Goal: Information Seeking & Learning: Learn about a topic

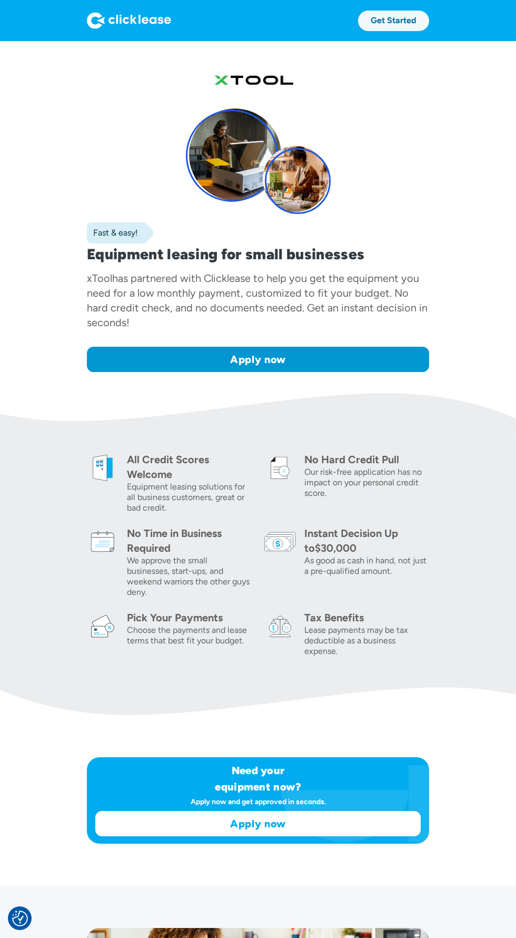
click at [372, 26] on link "Get Started" at bounding box center [393, 21] width 71 height 21
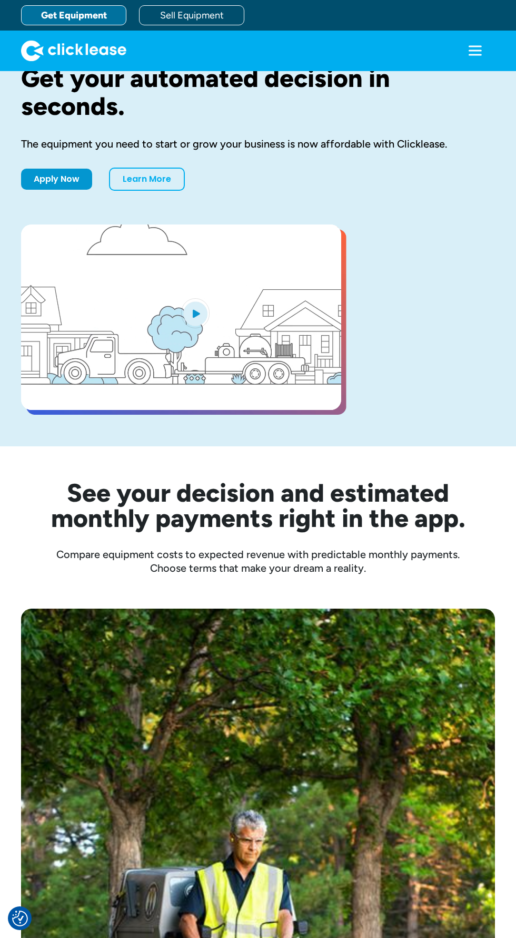
scroll to position [40, 0]
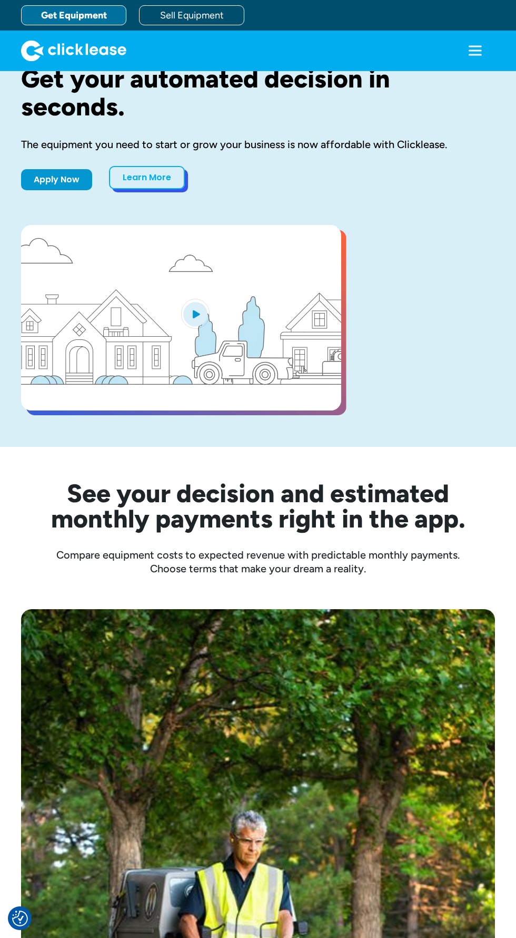
click at [150, 178] on link "Learn More" at bounding box center [147, 177] width 76 height 23
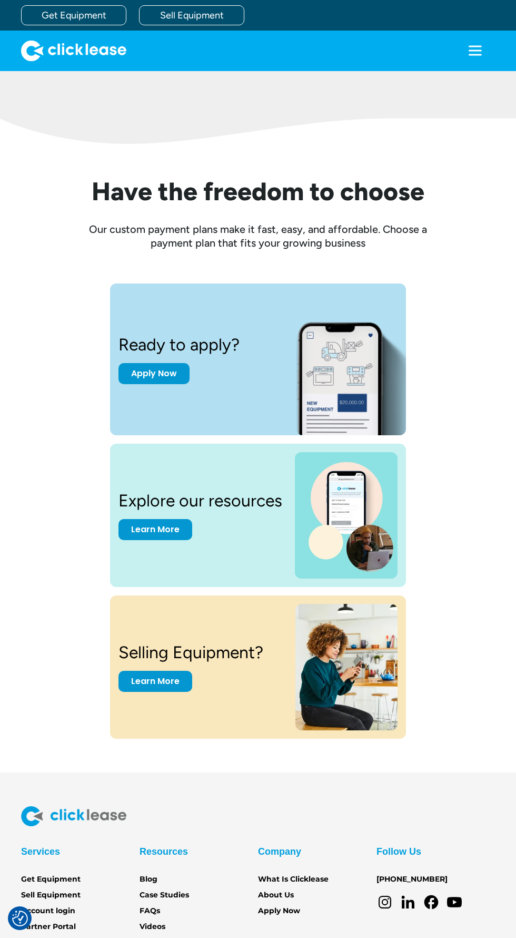
scroll to position [1062, 0]
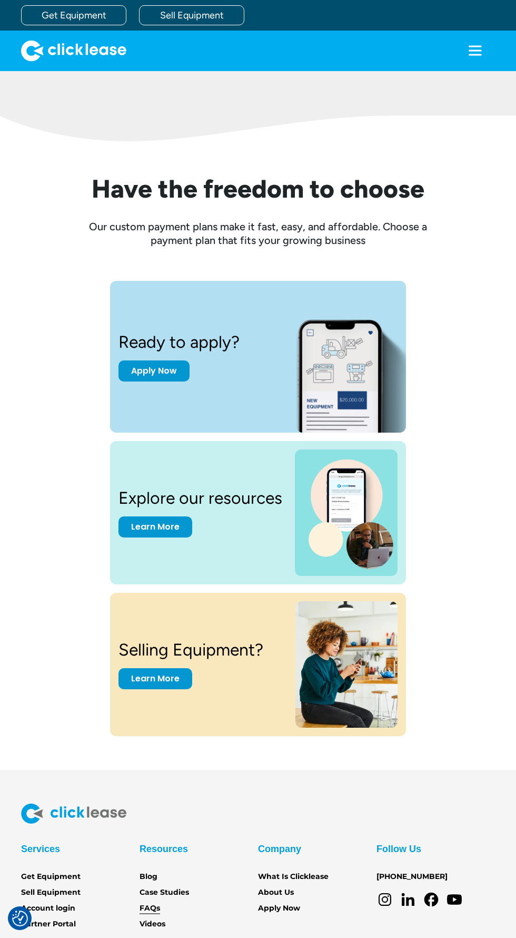
click at [158, 909] on link "FAQs" at bounding box center [150, 909] width 21 height 12
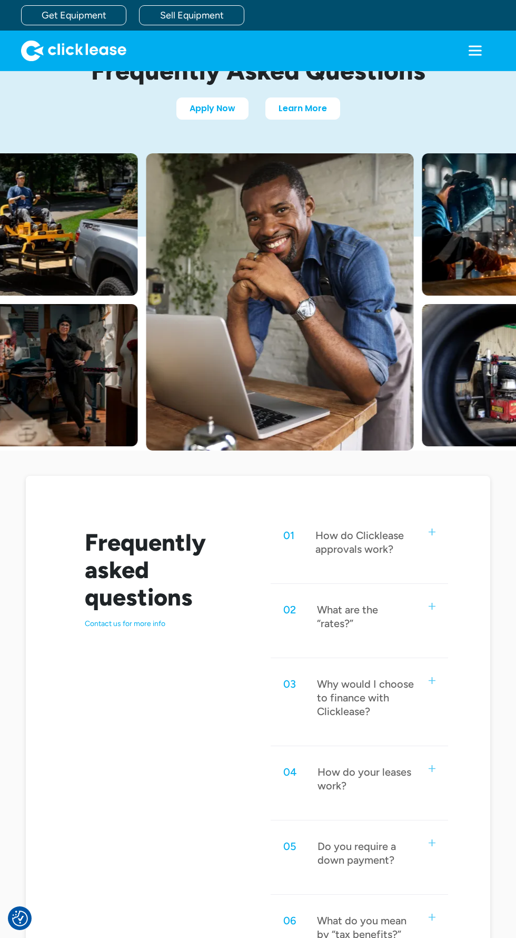
scroll to position [71, 0]
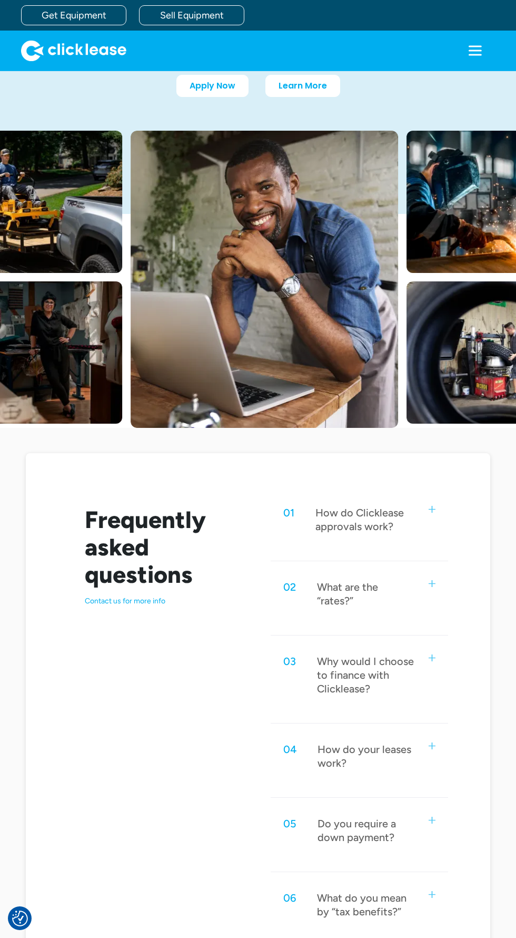
click at [436, 515] on div "01 How do Clicklease approvals work?" at bounding box center [360, 519] width 178 height 48
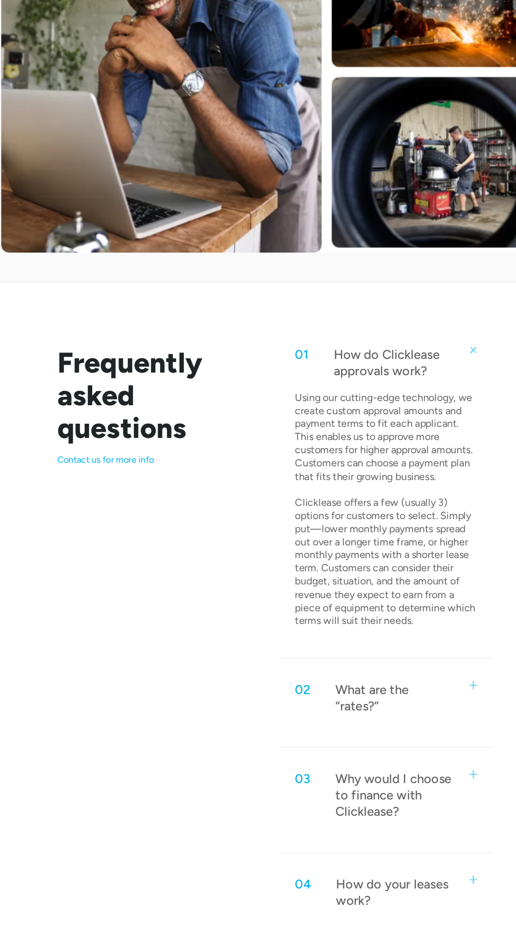
scroll to position [142, 0]
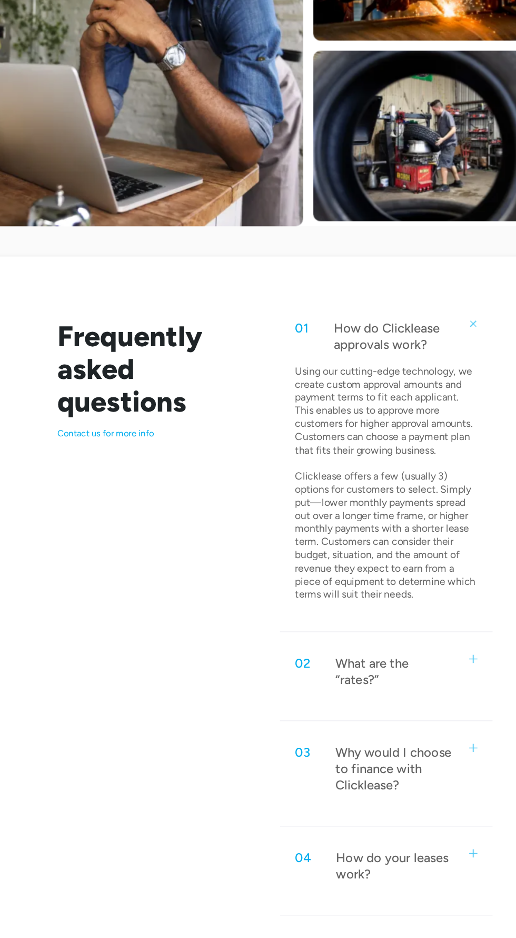
click at [426, 711] on div "02 What are the “rates?”" at bounding box center [360, 727] width 178 height 48
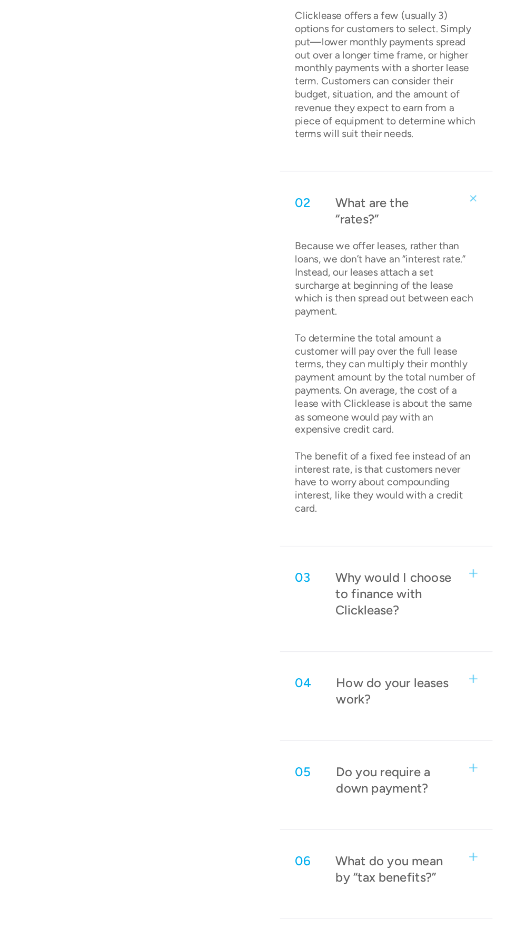
scroll to position [528, 0]
click at [431, 650] on div "03 Why would I choose to finance with Clicklease?" at bounding box center [360, 661] width 178 height 62
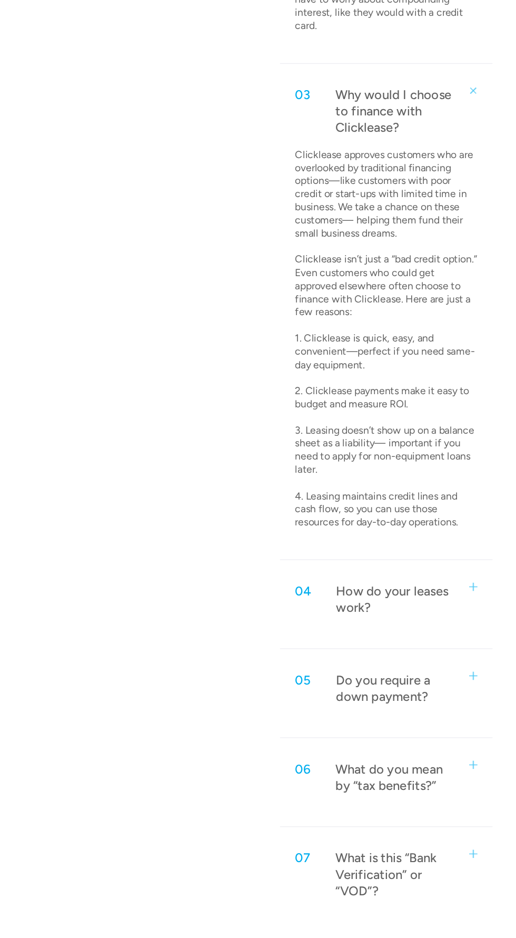
scroll to position [936, 0]
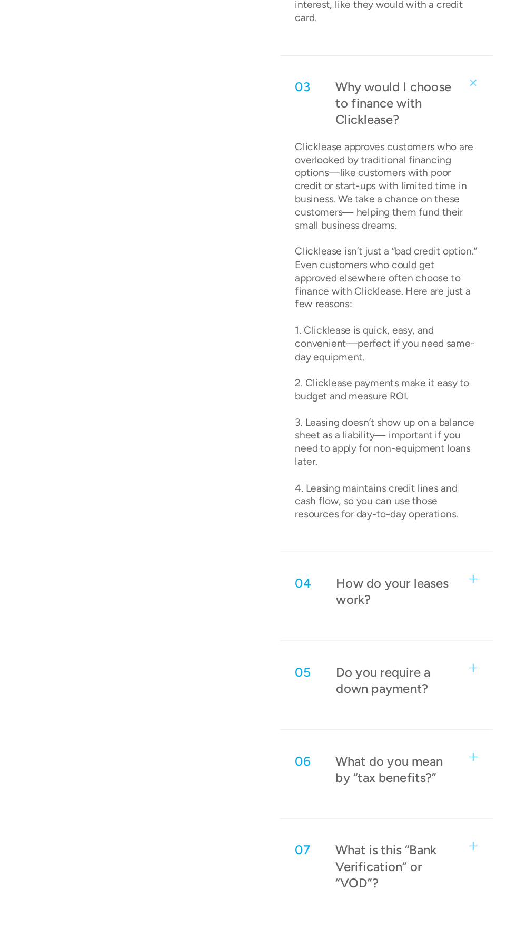
click at [429, 665] on div "04 How do your leases work?" at bounding box center [360, 660] width 178 height 48
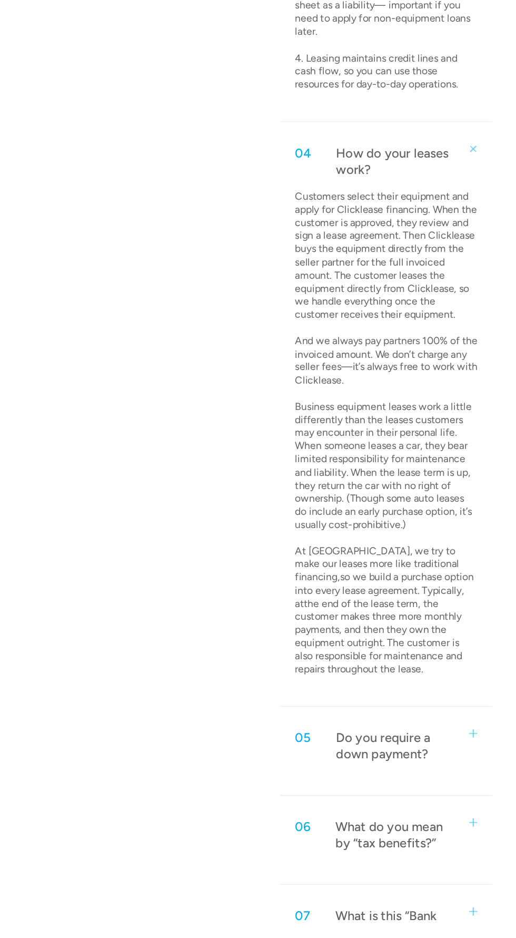
scroll to position [1309, 0]
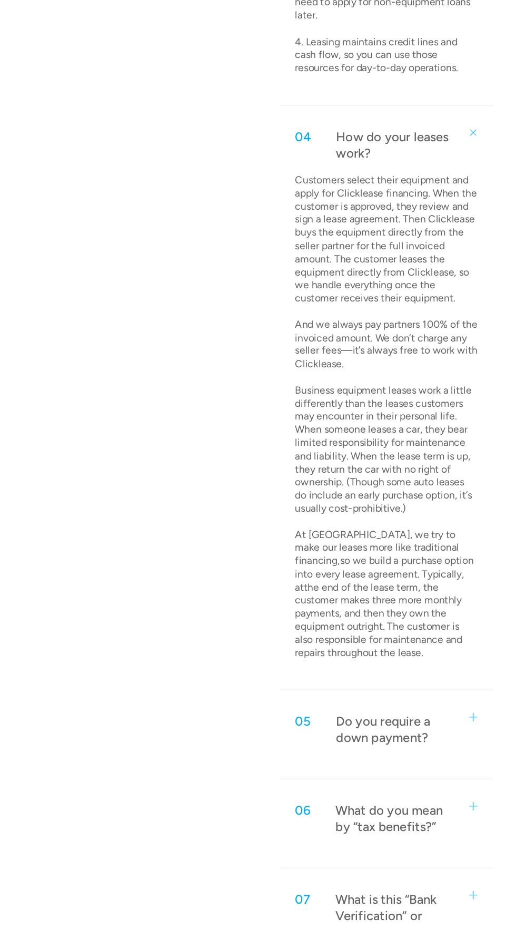
click at [429, 766] on img at bounding box center [432, 765] width 7 height 7
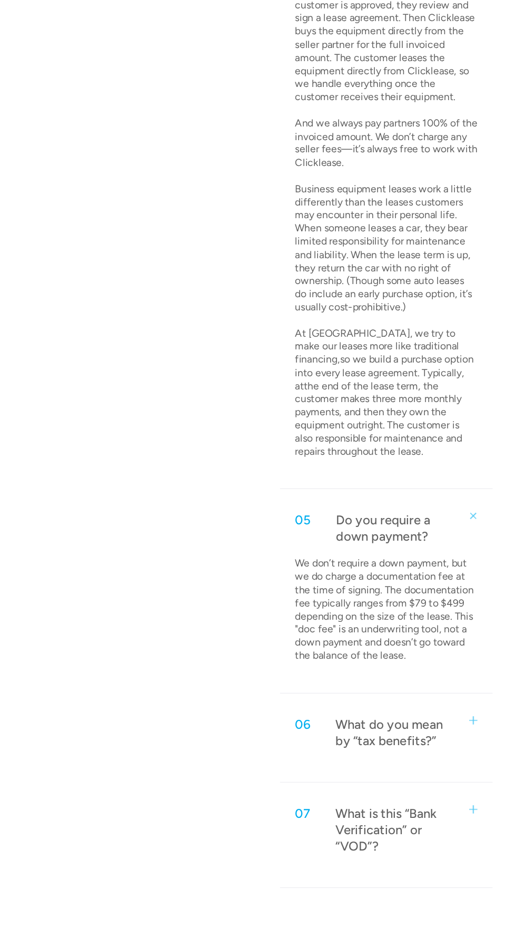
scroll to position [1488, 0]
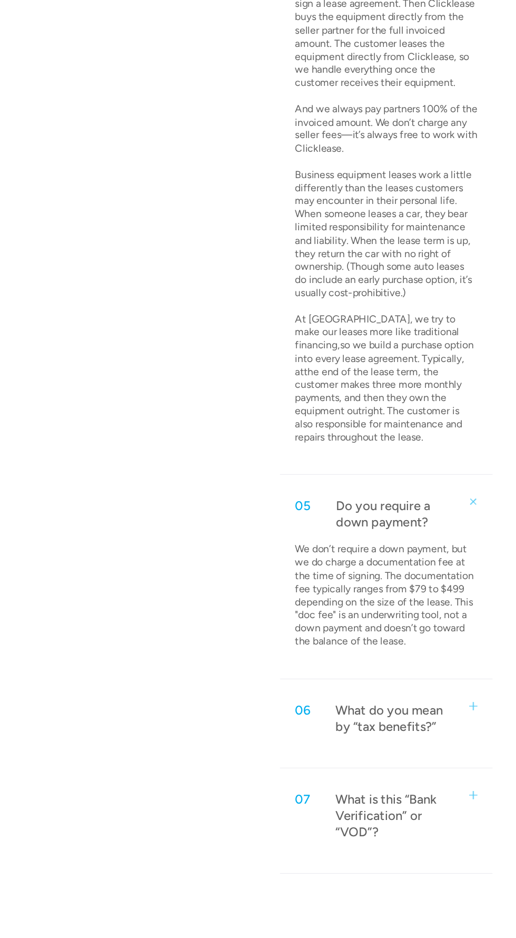
click at [424, 747] on div "06 What do you mean by “tax benefits?”" at bounding box center [360, 767] width 178 height 48
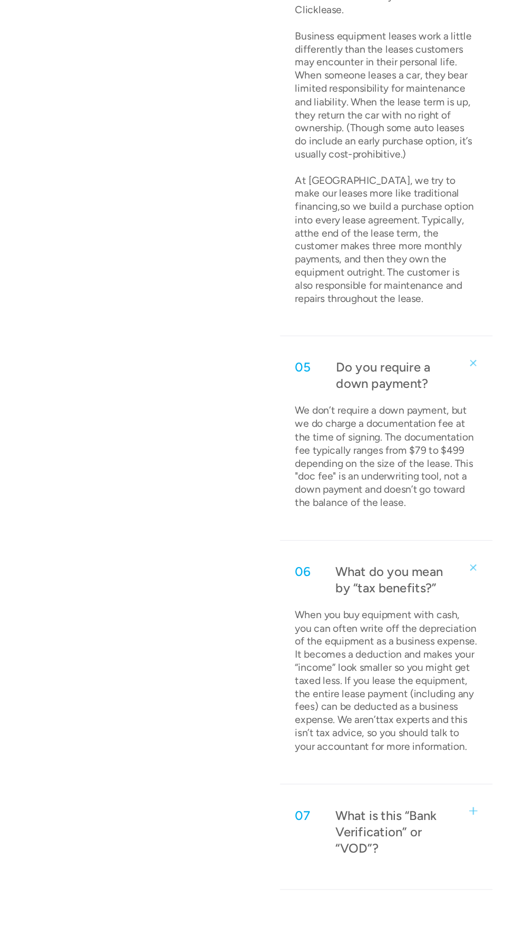
scroll to position [1633, 0]
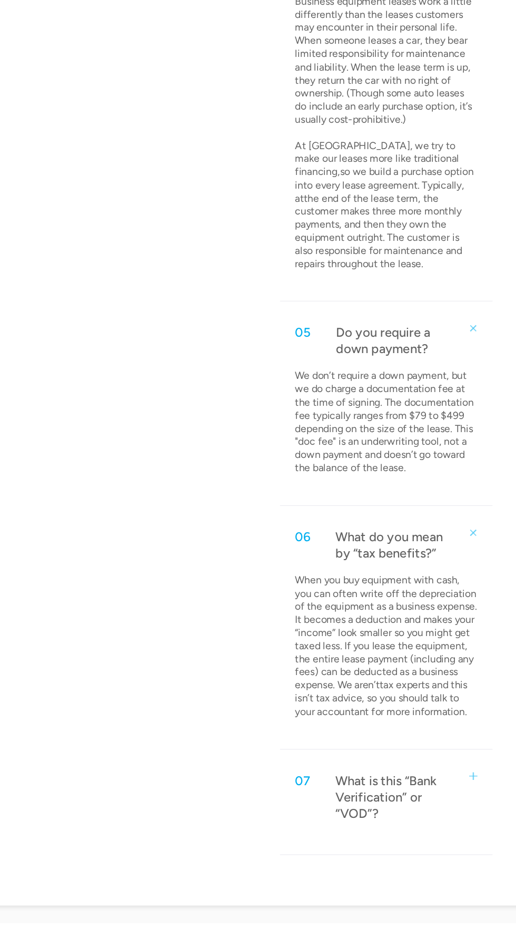
click at [422, 828] on div "07 What is this “Bank Verification” or “VOD”?" at bounding box center [360, 832] width 178 height 62
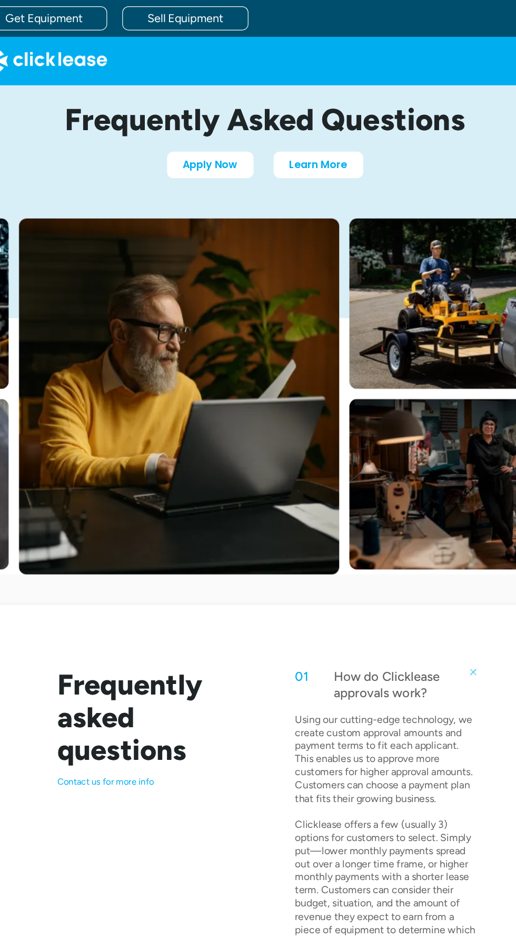
scroll to position [0, 0]
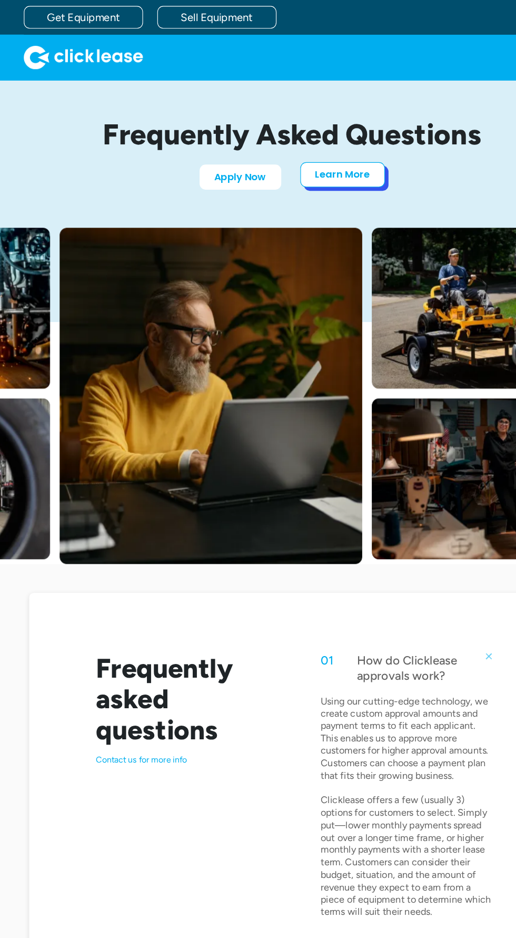
click at [302, 152] on link "Learn More" at bounding box center [303, 154] width 75 height 22
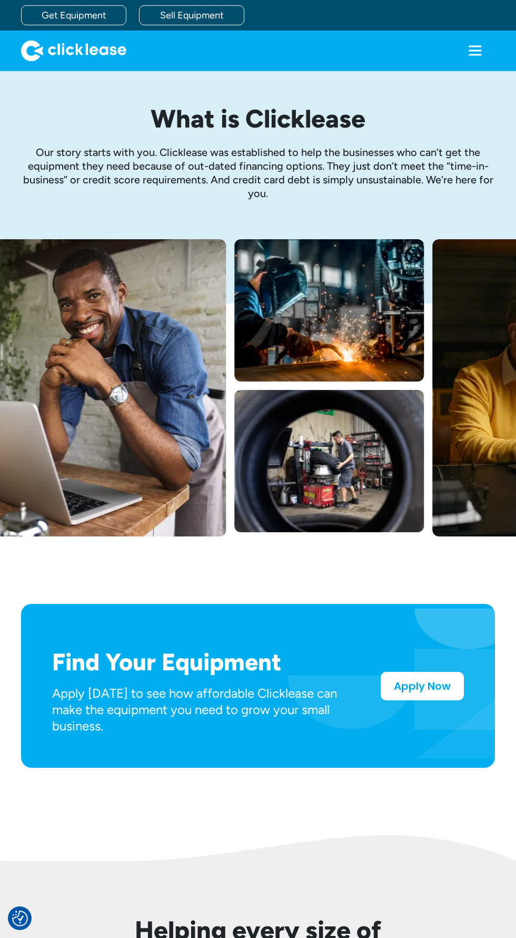
click at [469, 49] on icon "menu" at bounding box center [475, 50] width 21 height 21
